Goal: Communication & Community: Answer question/provide support

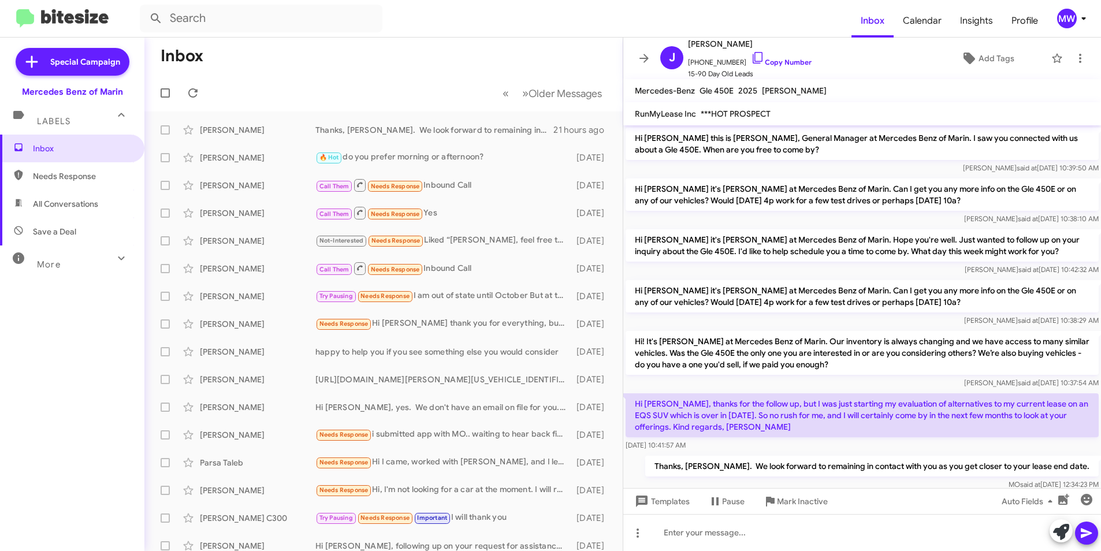
scroll to position [25, 0]
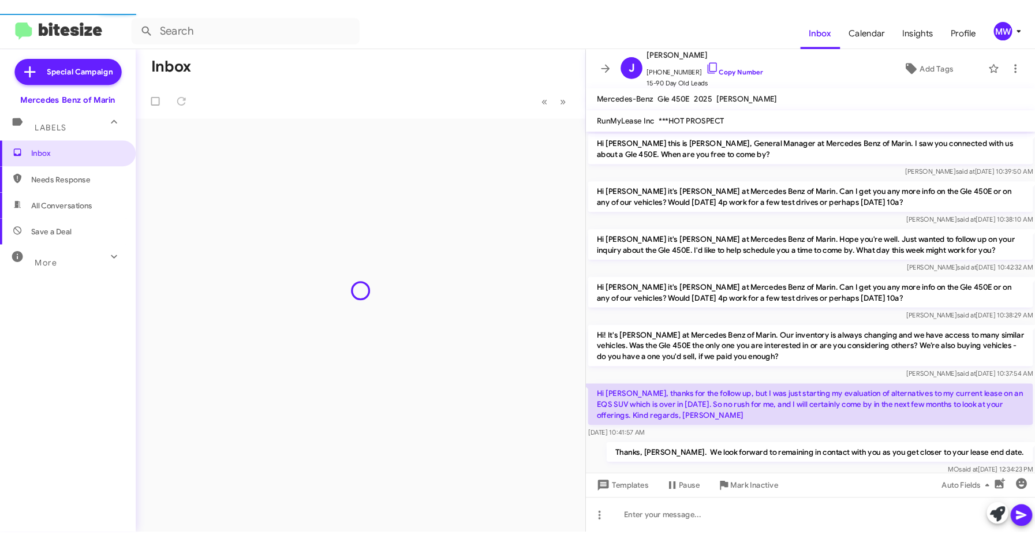
scroll to position [25, 0]
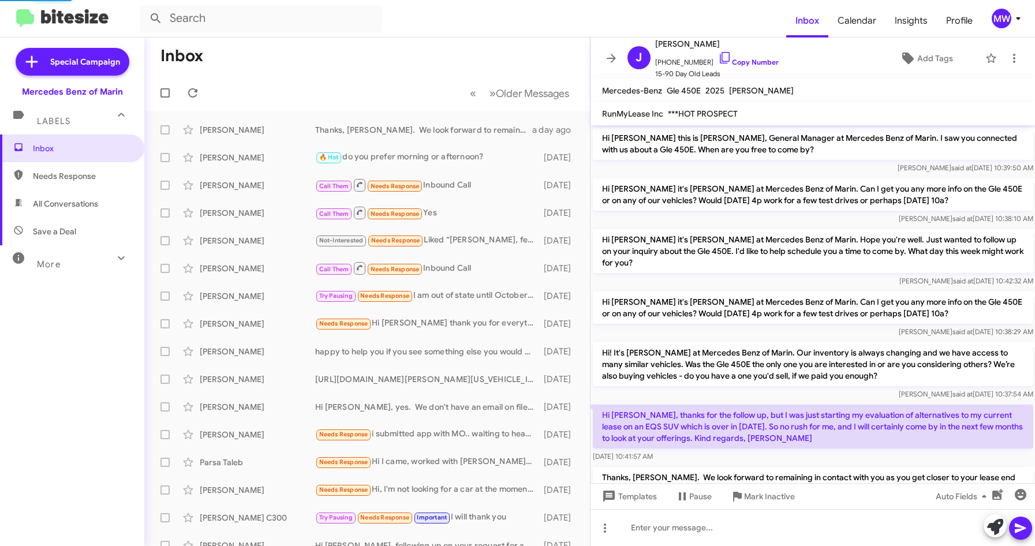
scroll to position [29, 0]
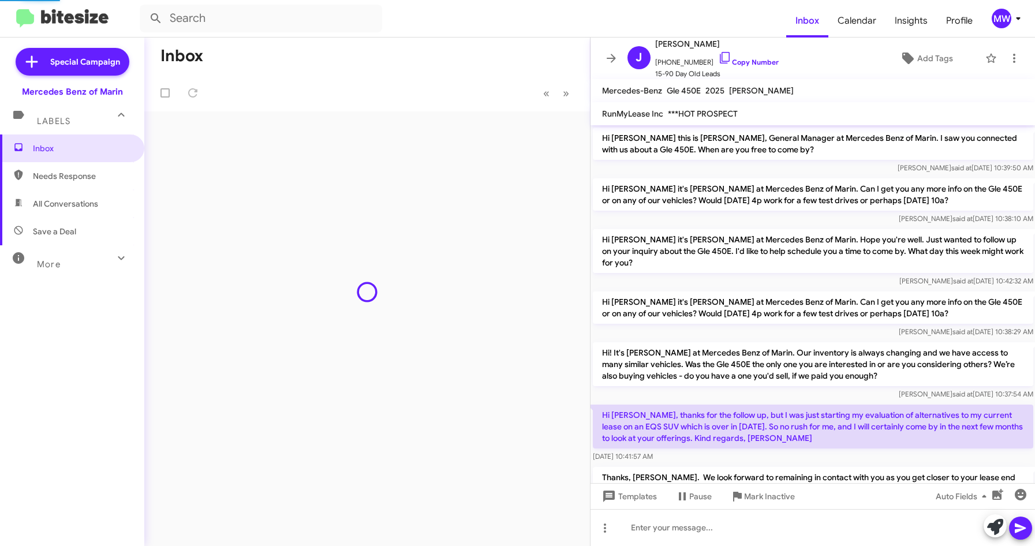
scroll to position [29, 0]
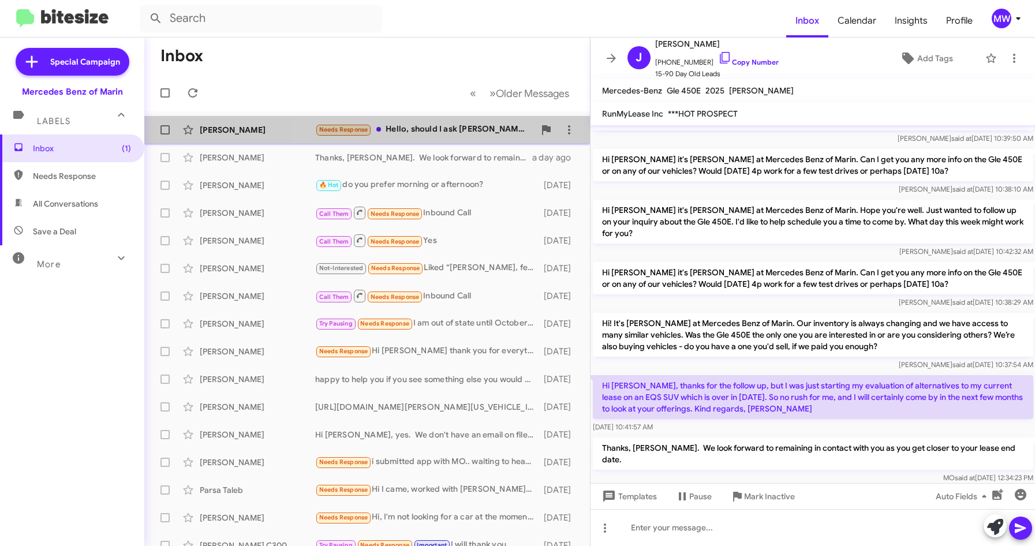
click at [434, 125] on div "Needs Response Hello, should I ask [PERSON_NAME] to get me a printout with ever…" at bounding box center [424, 129] width 219 height 13
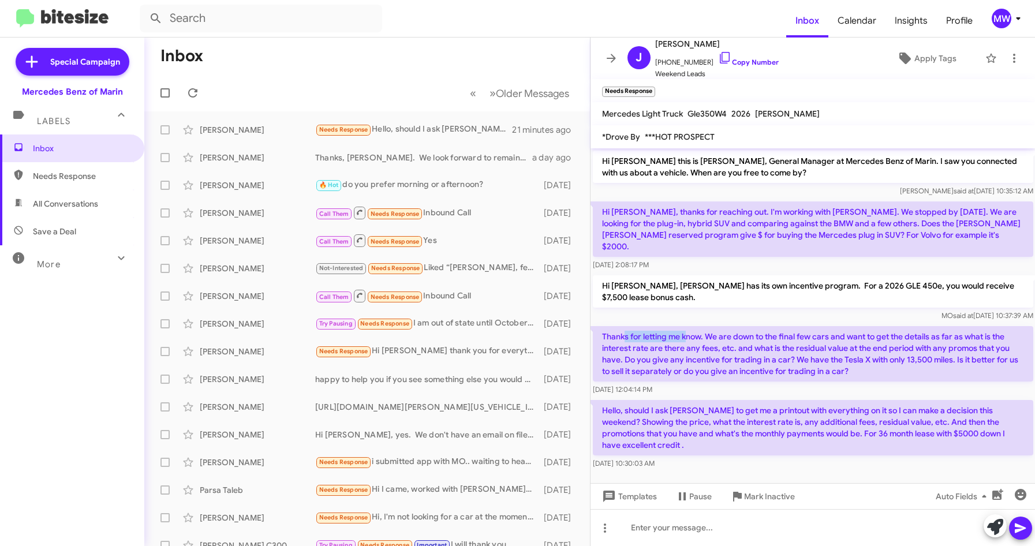
drag, startPoint x: 624, startPoint y: 327, endPoint x: 686, endPoint y: 325, distance: 62.4
click at [686, 326] on p "Thanks for letting me know. We are down to the final few cars and want to get t…" at bounding box center [813, 353] width 441 height 55
drag, startPoint x: 686, startPoint y: 325, endPoint x: 686, endPoint y: 356, distance: 31.2
click at [672, 362] on p "Thanks for letting me know. We are down to the final few cars and want to get t…" at bounding box center [813, 353] width 441 height 55
drag, startPoint x: 691, startPoint y: 274, endPoint x: 990, endPoint y: 275, distance: 299.1
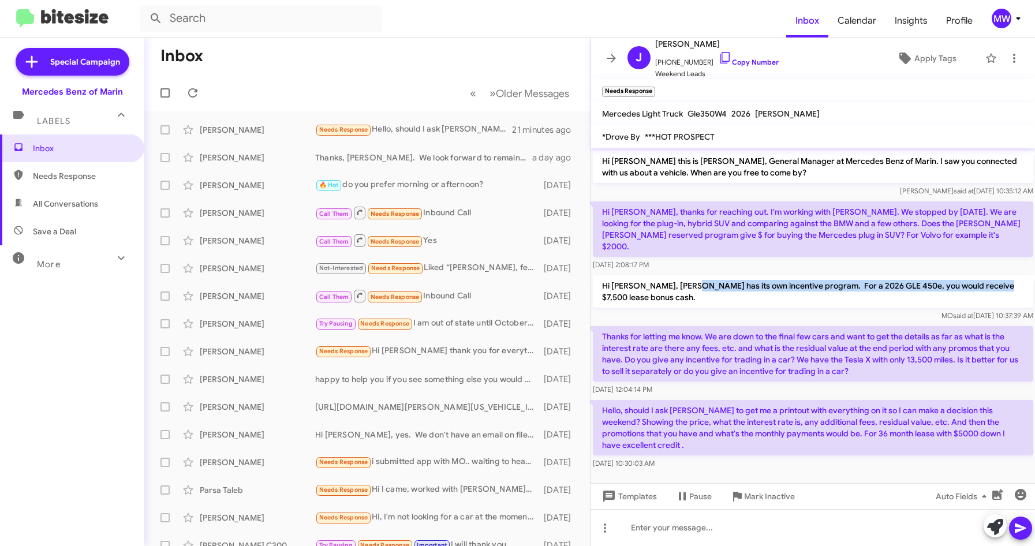
click at [990, 275] on p "Hi [PERSON_NAME], [PERSON_NAME] has its own incentive program. For a 2026 GLE 4…" at bounding box center [813, 291] width 441 height 32
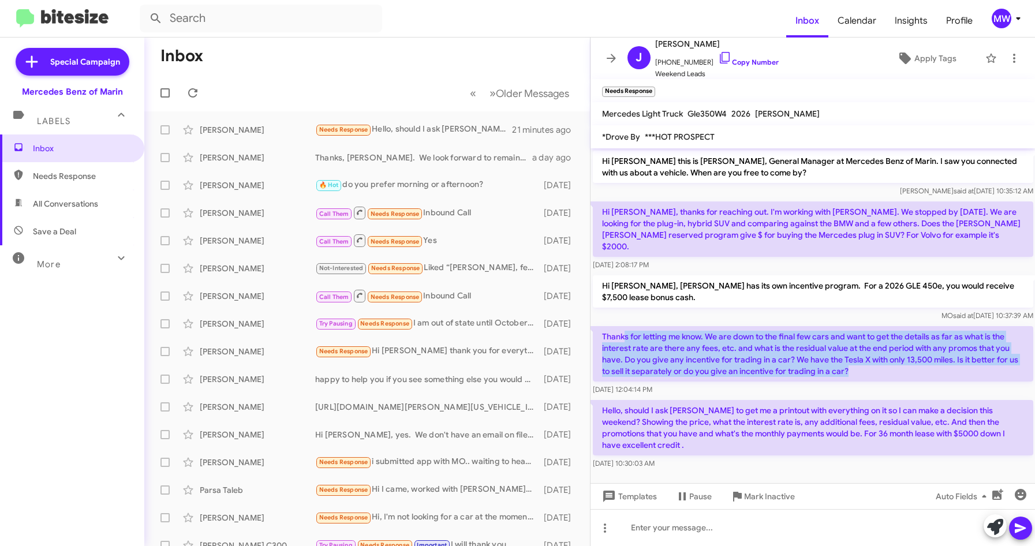
drag, startPoint x: 624, startPoint y: 326, endPoint x: 878, endPoint y: 366, distance: 257.2
click at [878, 366] on p "Thanks for letting me know. We are down to the final few cars and want to get t…" at bounding box center [813, 353] width 441 height 55
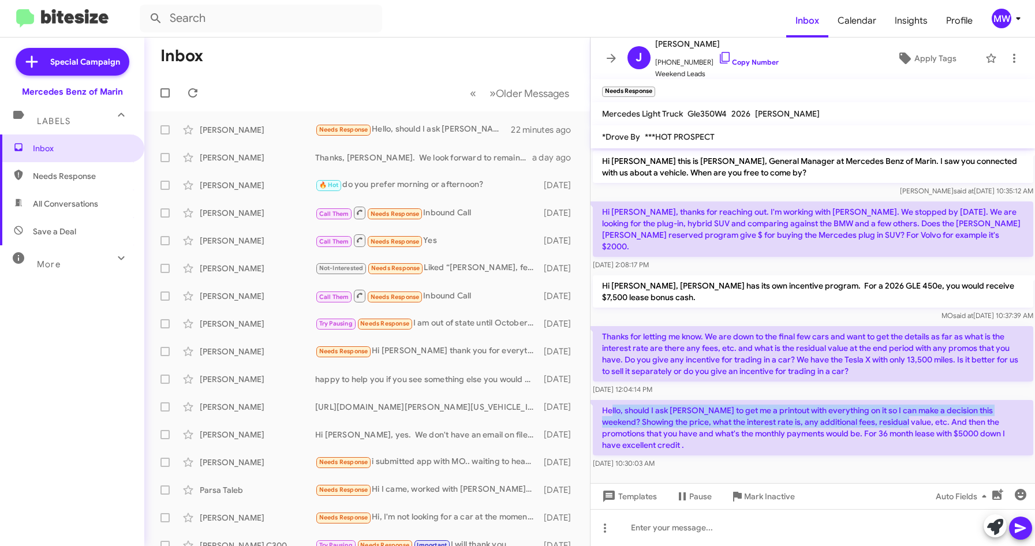
drag, startPoint x: 614, startPoint y: 390, endPoint x: 897, endPoint y: 409, distance: 283.5
click at [897, 409] on p "Hello, should I ask [PERSON_NAME] to get me a printout with everything on it so…" at bounding box center [813, 427] width 441 height 55
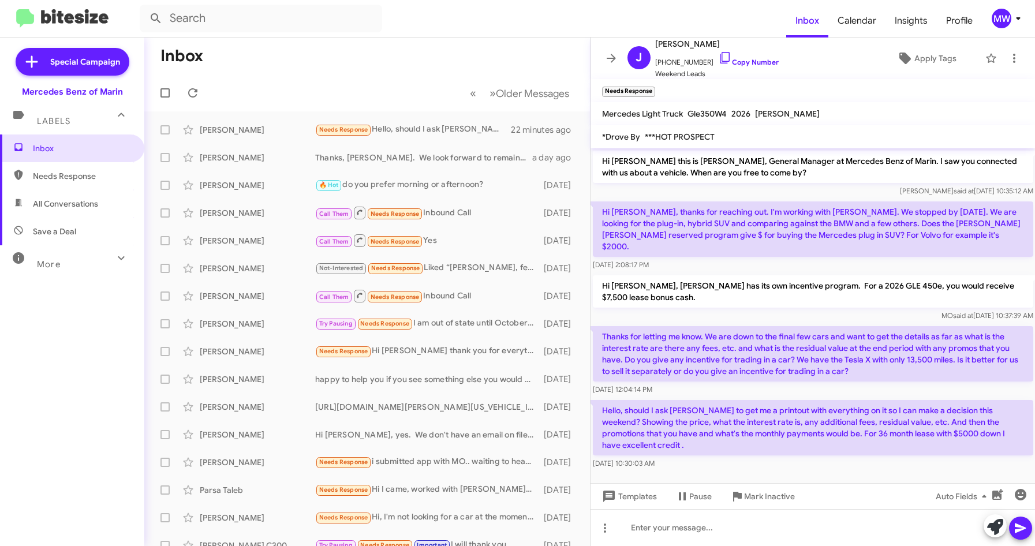
click at [771, 458] on div "[DATE] 10:30:03 AM" at bounding box center [813, 464] width 441 height 12
drag, startPoint x: 662, startPoint y: 62, endPoint x: 698, endPoint y: 65, distance: 35.3
click at [698, 65] on span "[PHONE_NUMBER] Copy Number" at bounding box center [717, 59] width 124 height 17
copy span "4156097875"
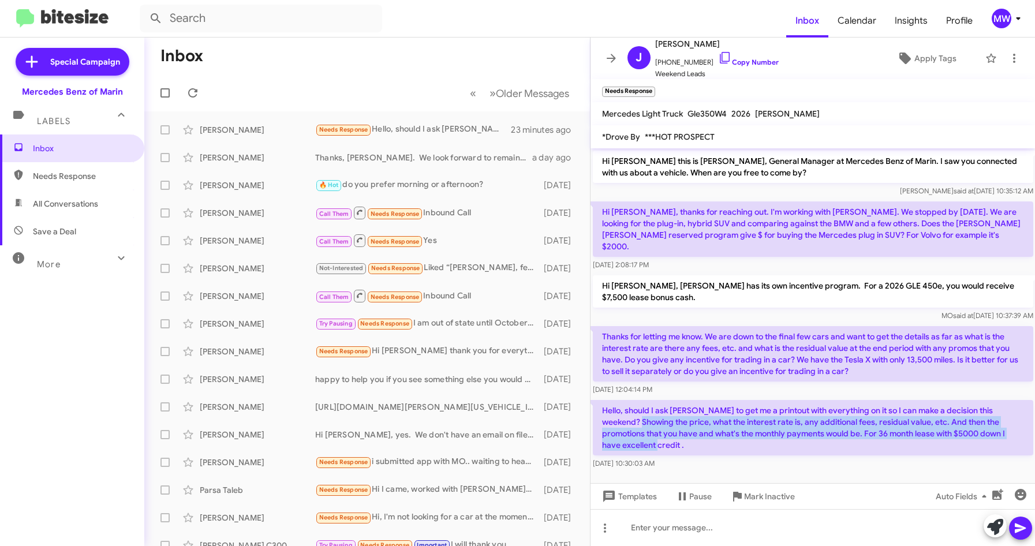
drag, startPoint x: 637, startPoint y: 409, endPoint x: 949, endPoint y: 428, distance: 312.4
click at [949, 428] on p "Hello, should I ask [PERSON_NAME] to get me a printout with everything on it so…" at bounding box center [813, 427] width 441 height 55
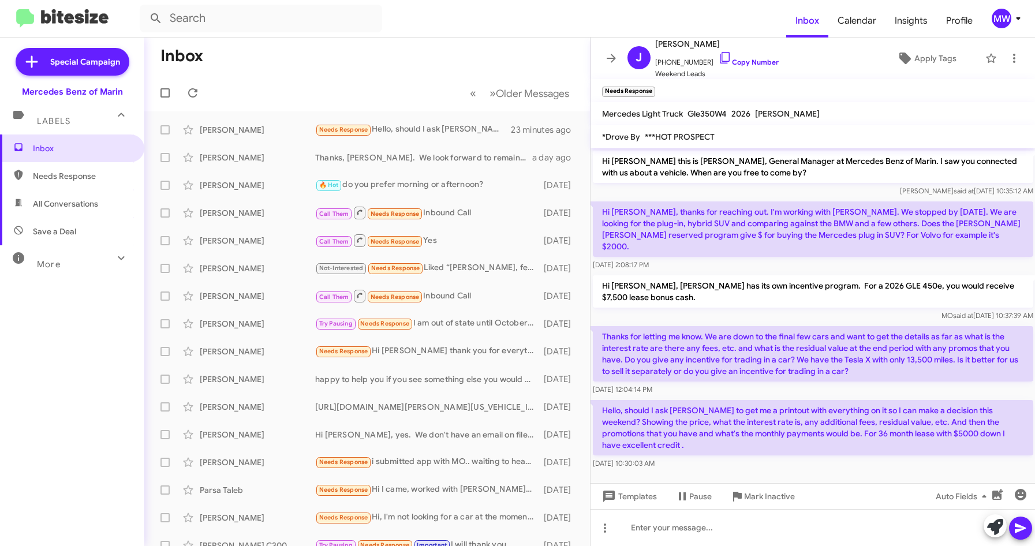
drag, startPoint x: 949, startPoint y: 428, endPoint x: 874, endPoint y: 461, distance: 82.0
click at [870, 460] on cdk-virtual-scroll-viewport "Hi [PERSON_NAME] this is [PERSON_NAME], General Manager at Mercedes Benz of Mar…" at bounding box center [813, 315] width 445 height 335
click at [693, 536] on div at bounding box center [813, 527] width 445 height 37
click at [1023, 523] on icon at bounding box center [1021, 528] width 14 height 14
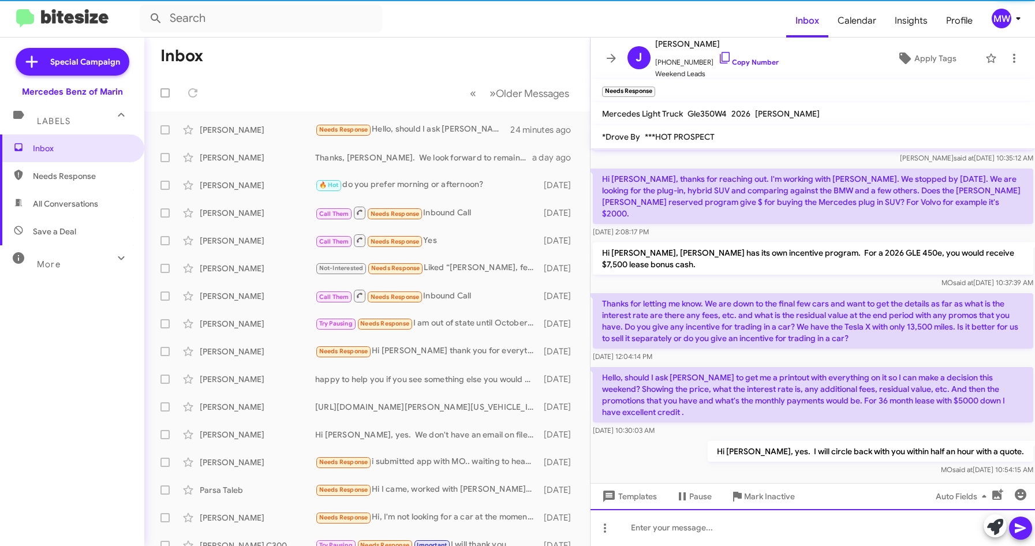
scroll to position [33, 0]
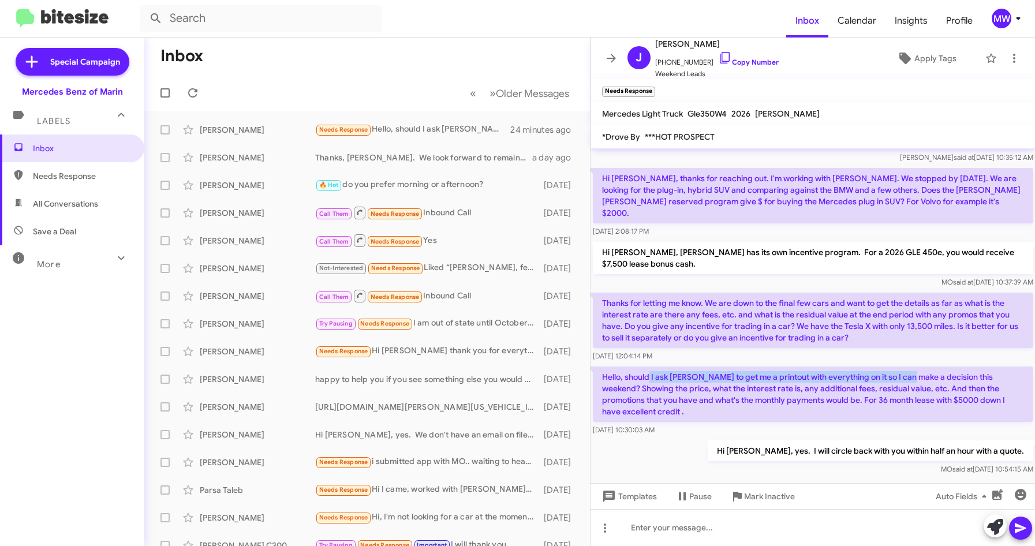
drag, startPoint x: 650, startPoint y: 360, endPoint x: 914, endPoint y: 370, distance: 264.7
click at [914, 370] on p "Hello, should I ask [PERSON_NAME] to get me a printout with everything on it so…" at bounding box center [813, 394] width 441 height 55
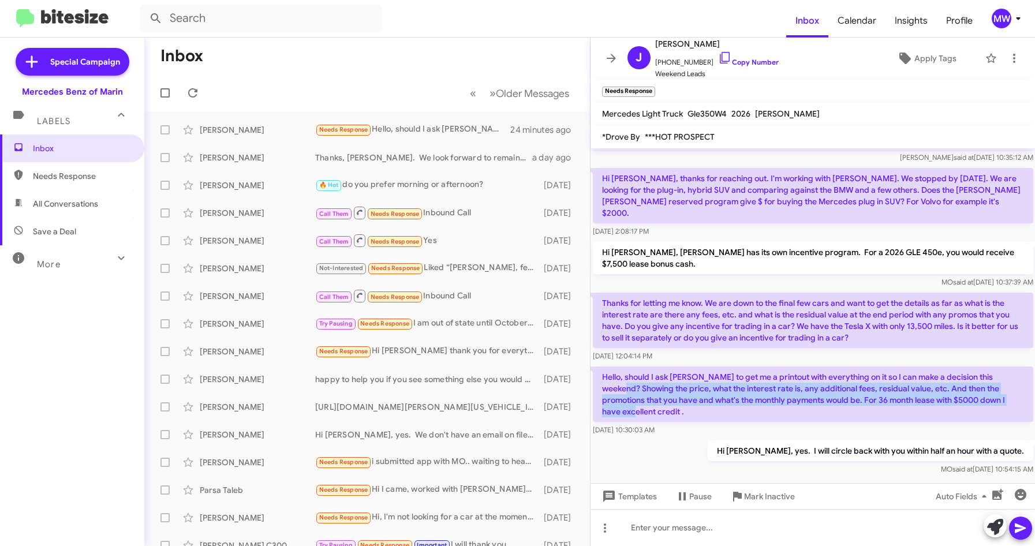
drag, startPoint x: 624, startPoint y: 379, endPoint x: 647, endPoint y: 402, distance: 32.3
click at [647, 402] on p "Hello, should I ask [PERSON_NAME] to get me a printout with everything on it so…" at bounding box center [813, 394] width 441 height 55
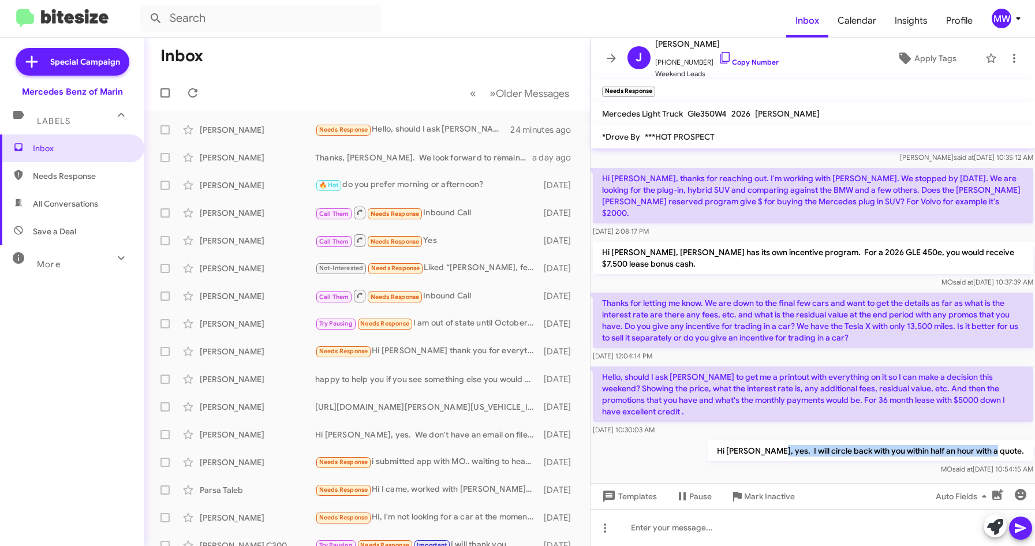
drag, startPoint x: 800, startPoint y: 440, endPoint x: 1015, endPoint y: 438, distance: 214.8
click at [1015, 441] on p "Hi [PERSON_NAME], yes. I will circle back with you within half an hour with a q…" at bounding box center [870, 451] width 326 height 21
click at [725, 424] on div "[DATE] 10:30:03 AM" at bounding box center [813, 430] width 441 height 12
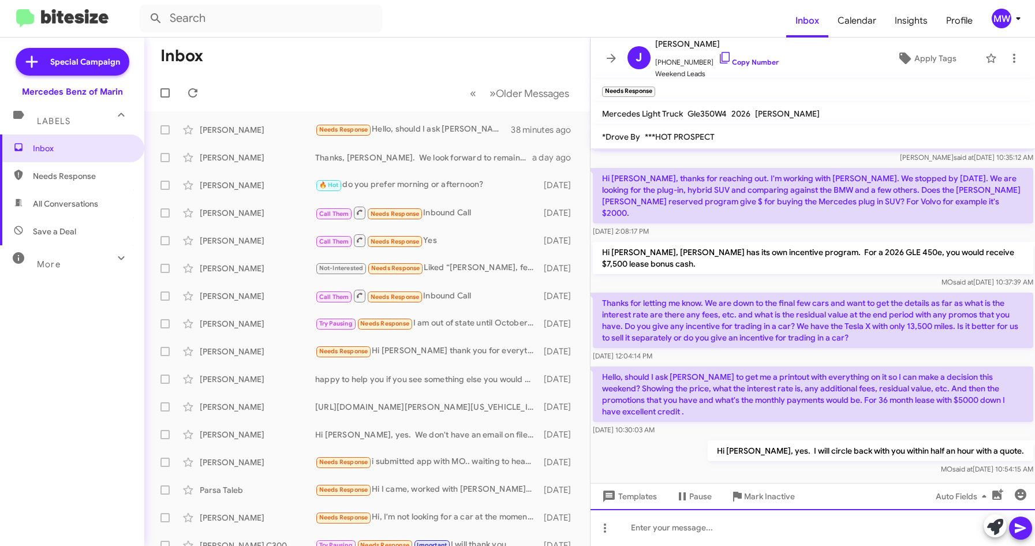
click at [752, 528] on div at bounding box center [813, 527] width 445 height 37
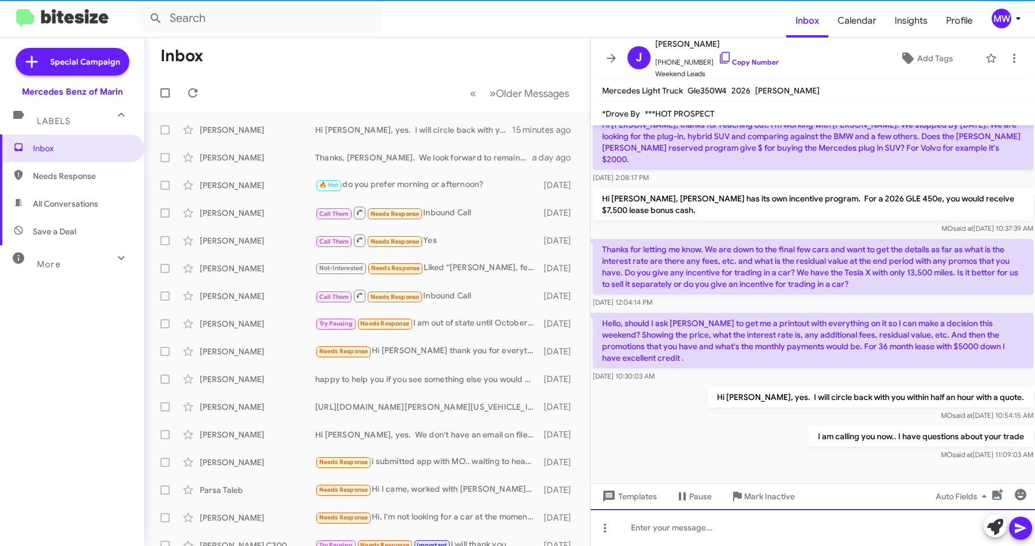
scroll to position [53, 0]
